Goal: Use online tool/utility: Utilize a website feature to perform a specific function

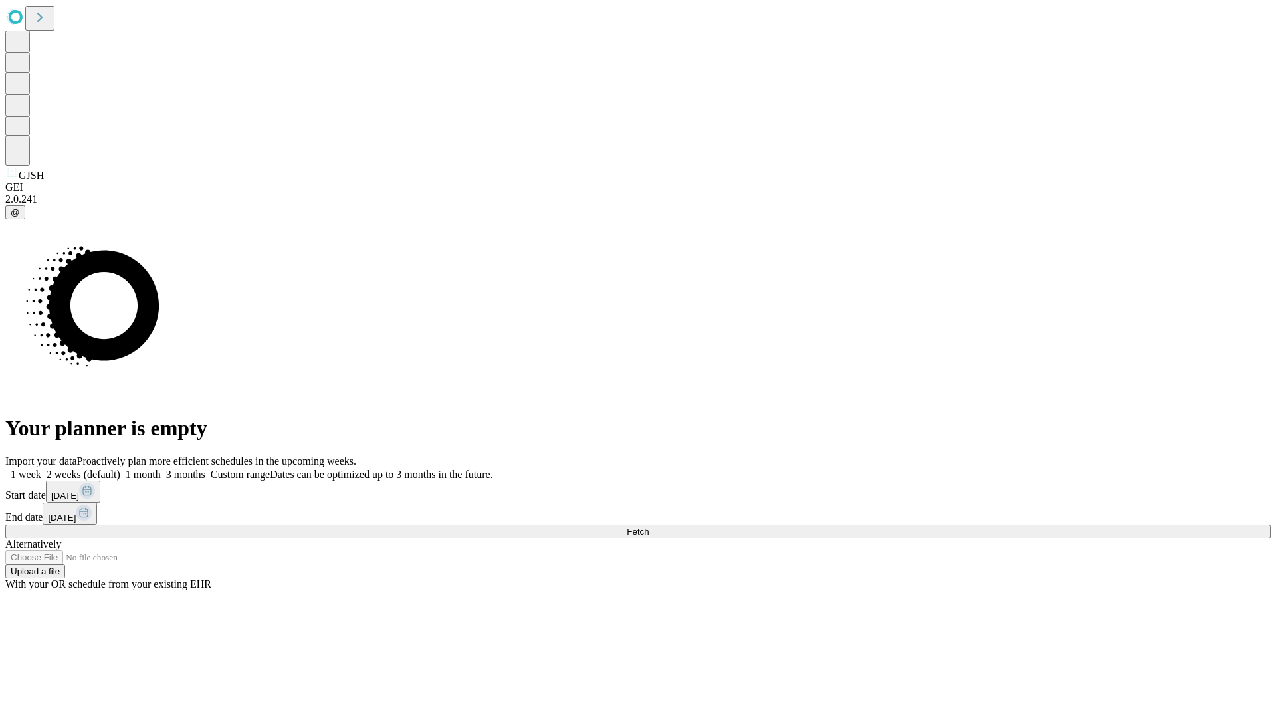
click at [649, 526] on span "Fetch" at bounding box center [638, 531] width 22 height 10
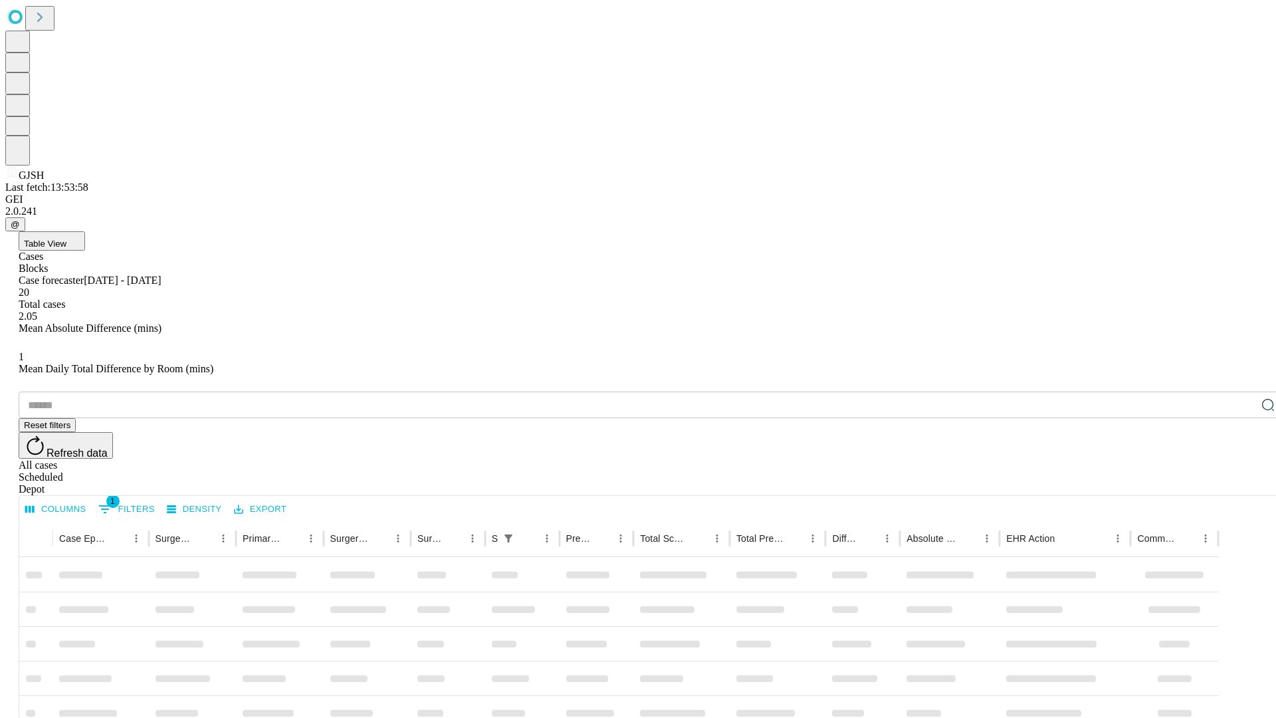
click at [66, 239] on span "Table View" at bounding box center [45, 244] width 43 height 10
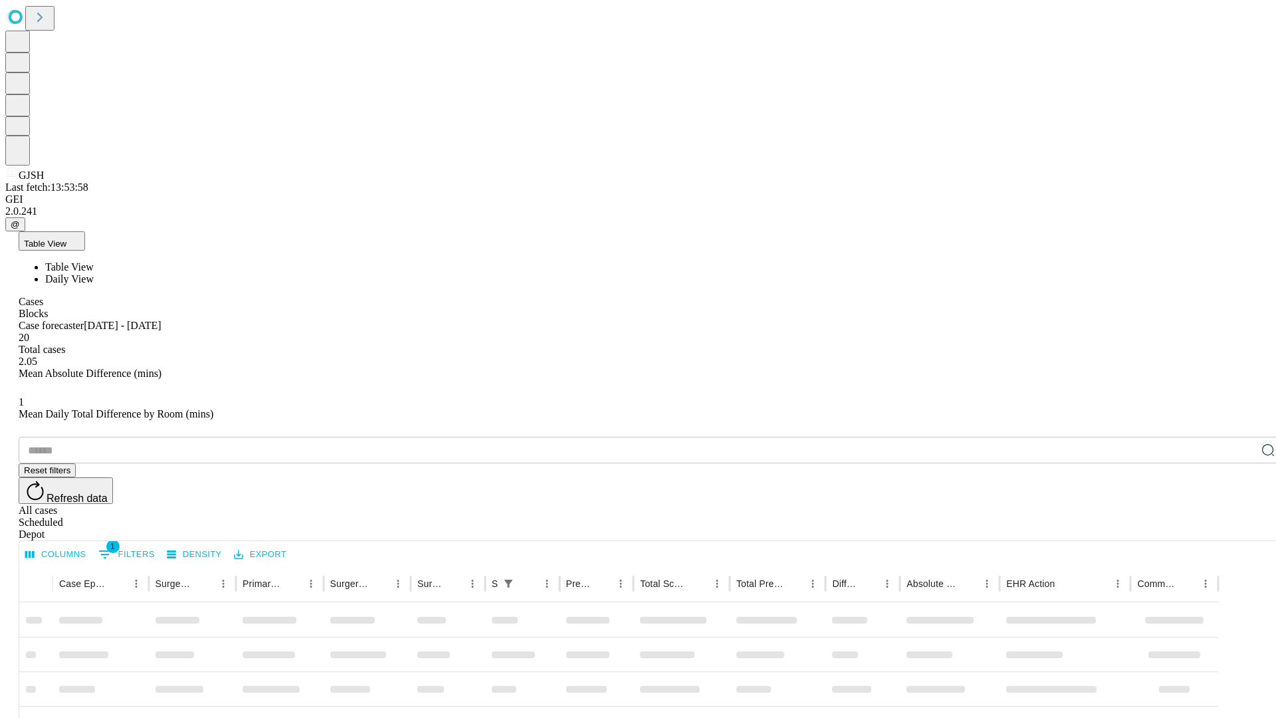
click at [94, 273] on span "Daily View" at bounding box center [69, 278] width 49 height 11
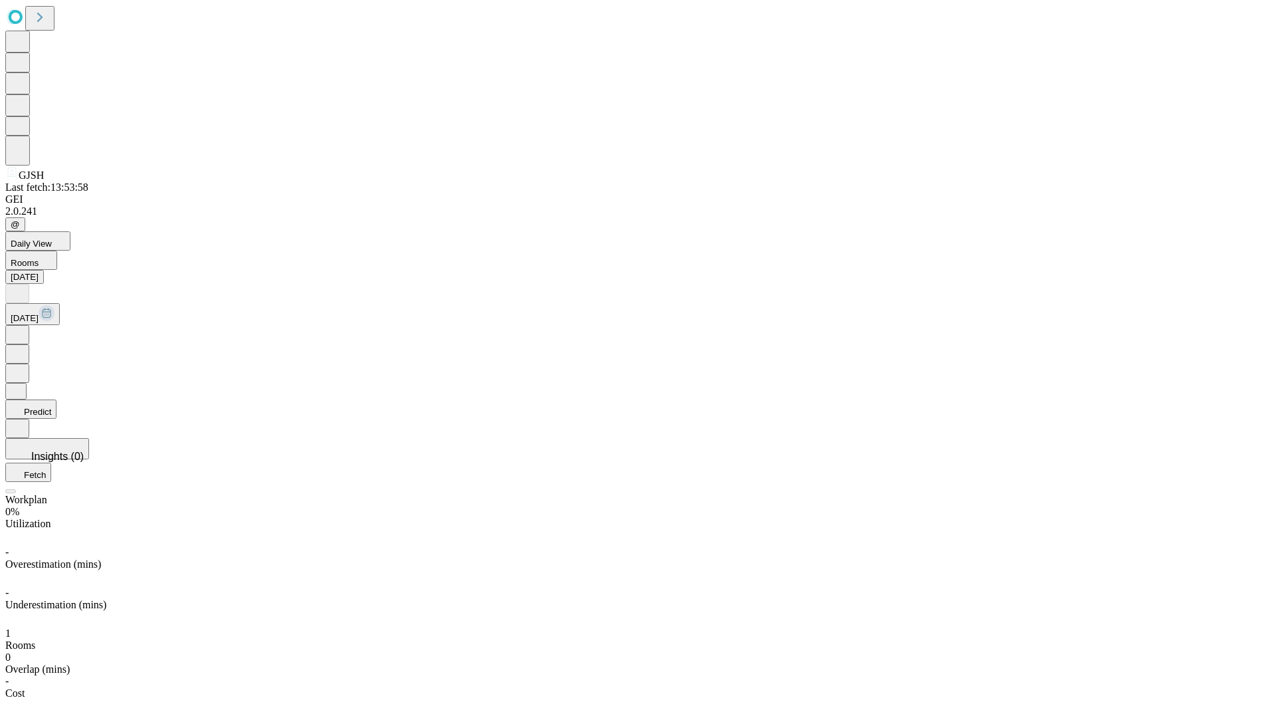
click at [56, 399] on button "Predict" at bounding box center [30, 408] width 51 height 19
